Goal: Information Seeking & Learning: Learn about a topic

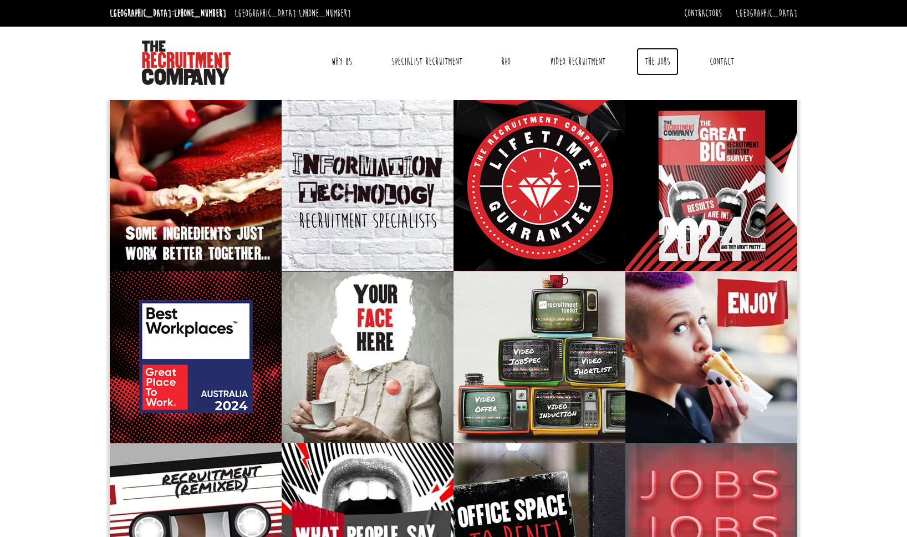
click at [656, 62] on link "The Jobs" at bounding box center [657, 62] width 42 height 28
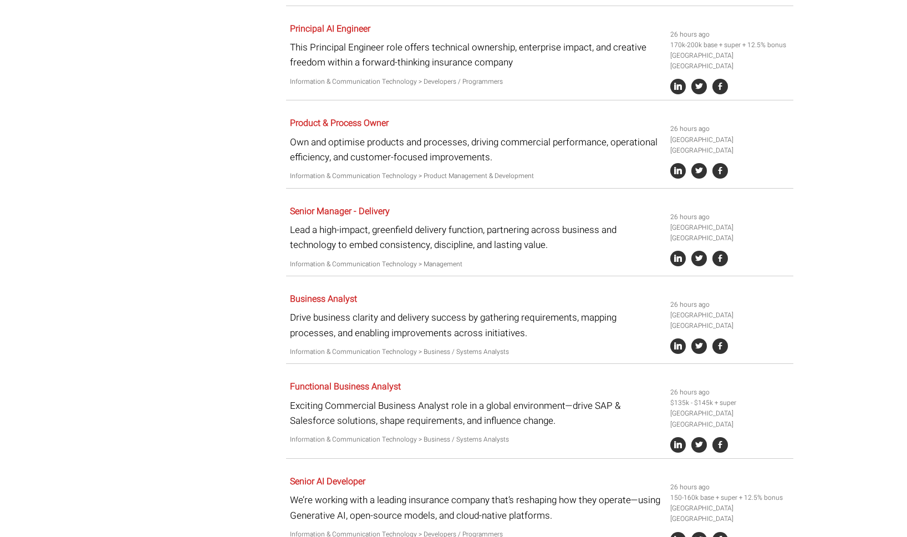
scroll to position [554, 0]
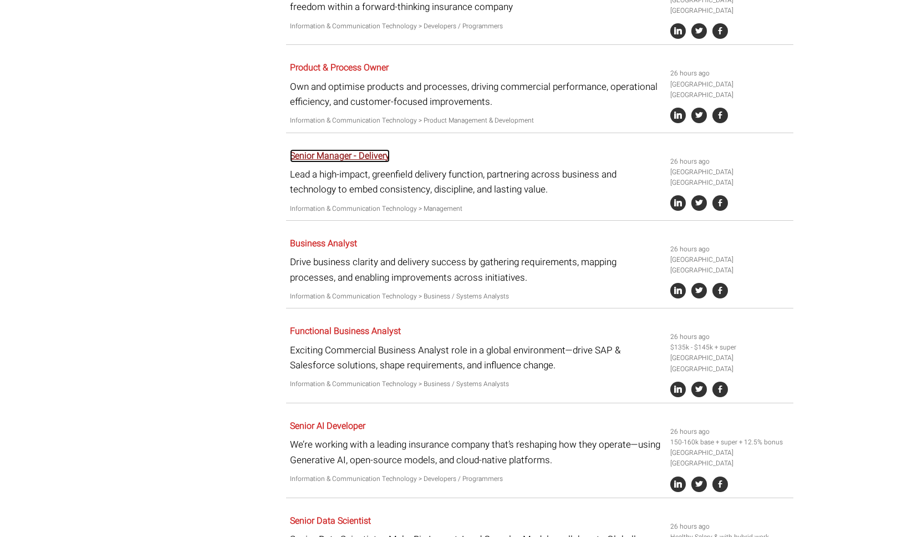
click at [366, 149] on link "Senior Manager - Delivery" at bounding box center [340, 155] width 100 height 13
click at [328, 237] on link "Business Analyst" at bounding box center [323, 243] width 67 height 13
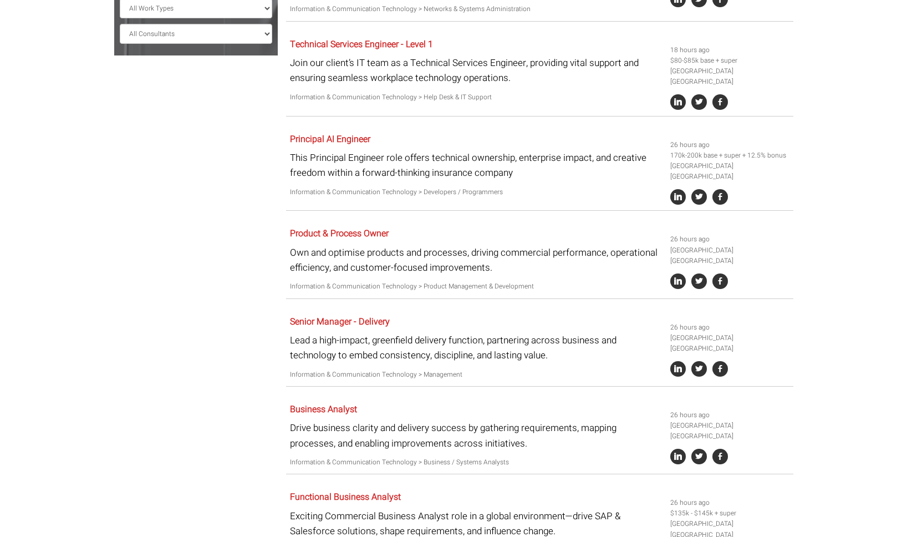
scroll to position [333, 0]
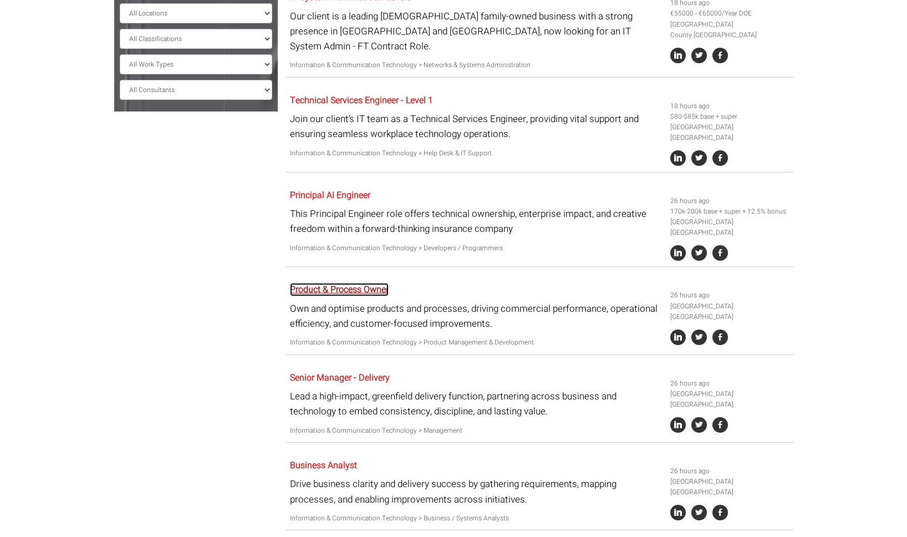
click at [351, 283] on link "Product & Process Owner" at bounding box center [339, 289] width 99 height 13
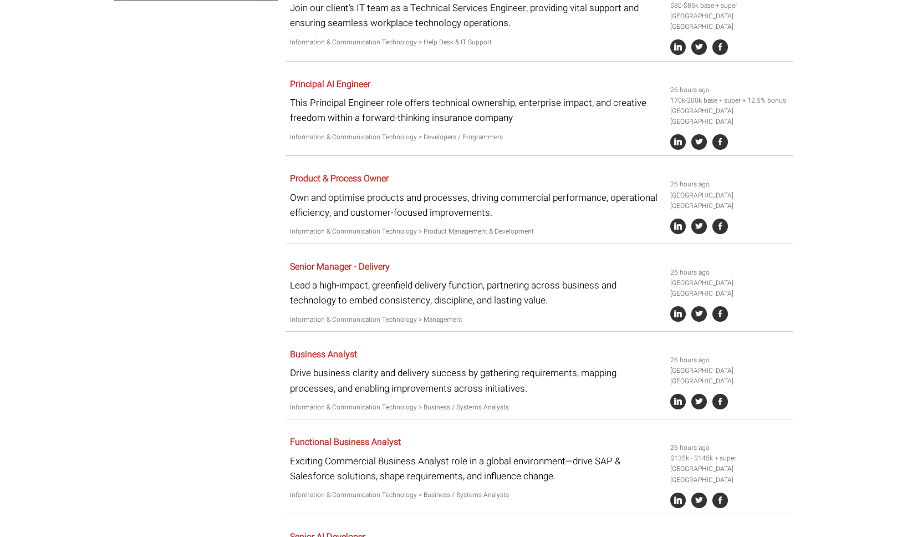
scroll to position [0, 0]
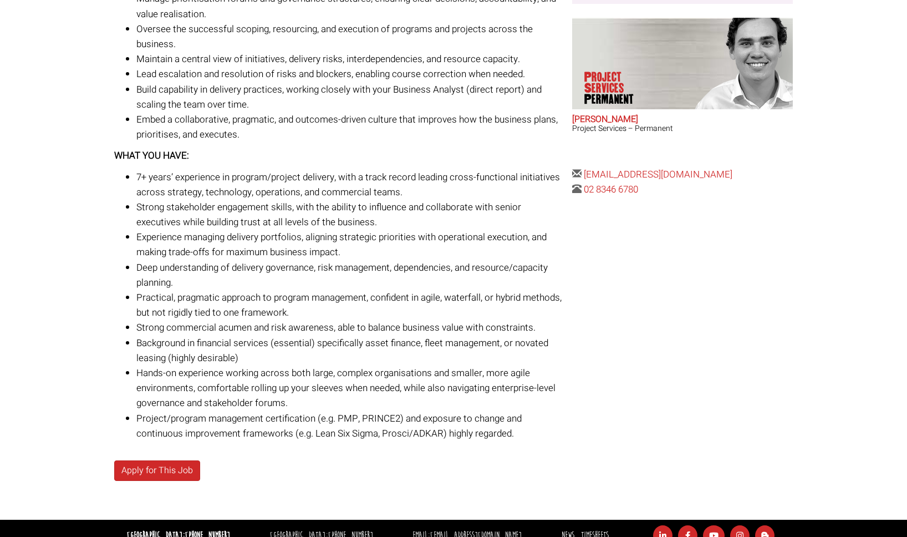
scroll to position [444, 0]
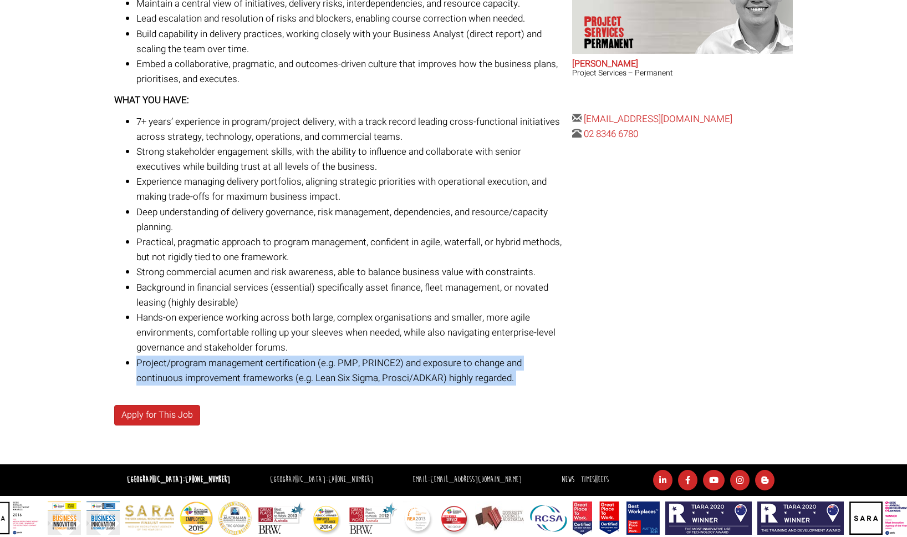
drag, startPoint x: 137, startPoint y: 365, endPoint x: 545, endPoint y: 379, distance: 408.3
click at [544, 385] on li "Project/program management certification (e.g. PMP, PRINCE2) and exposure to ch…" at bounding box center [350, 370] width 428 height 30
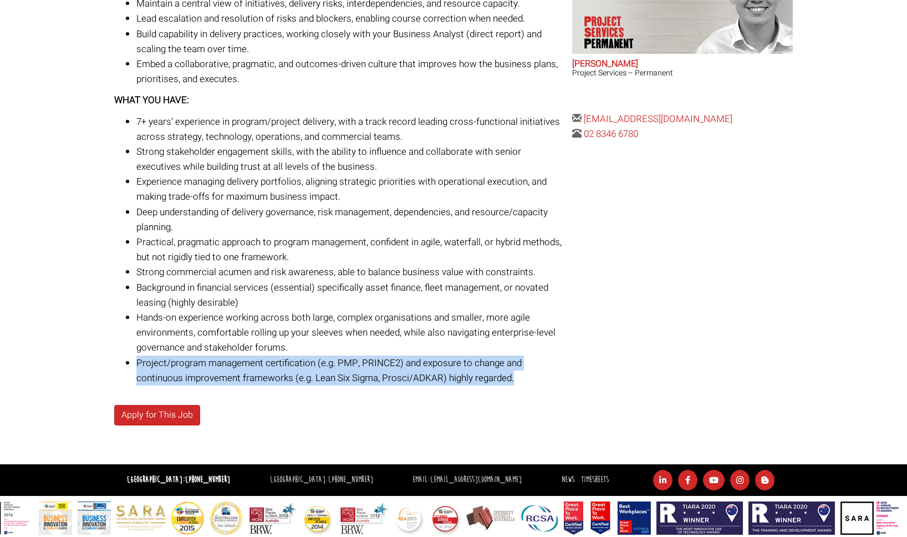
copy li "Project/program management certification (e.g. PMP, PRINCE2) and exposure to ch…"
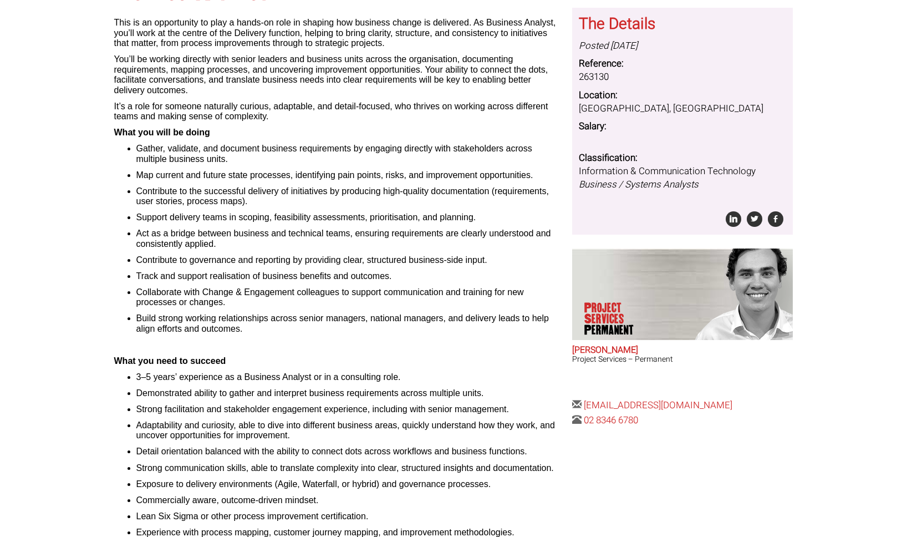
scroll to position [55, 0]
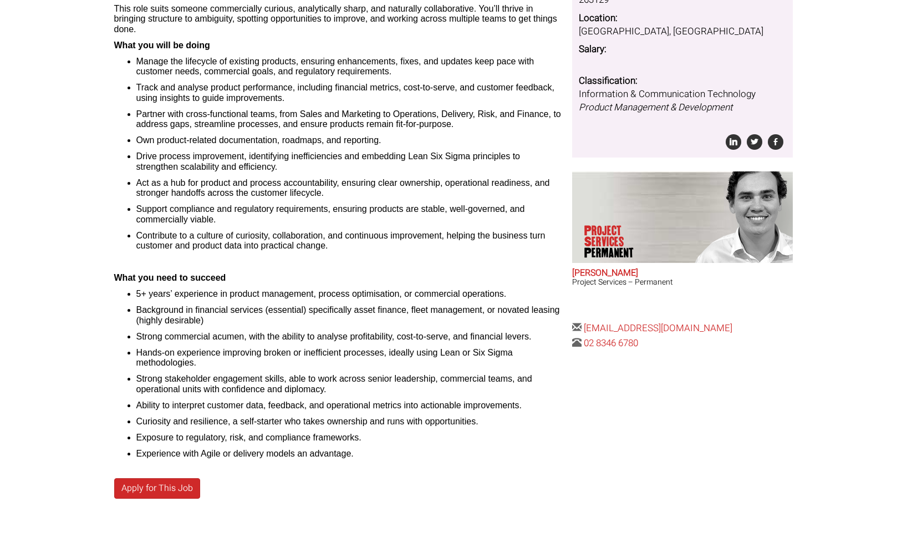
scroll to position [222, 0]
